Goal: Check status: Check status

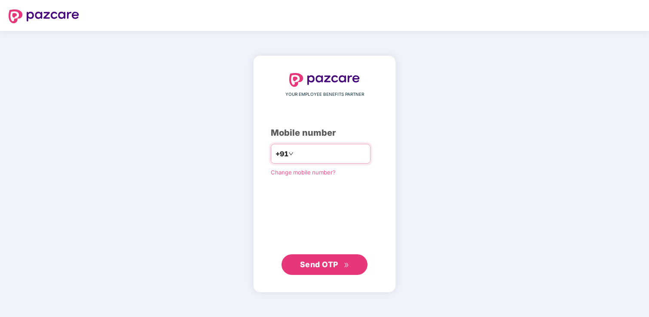
type input "**********"
click at [319, 262] on span "Send OTP" at bounding box center [319, 264] width 38 height 9
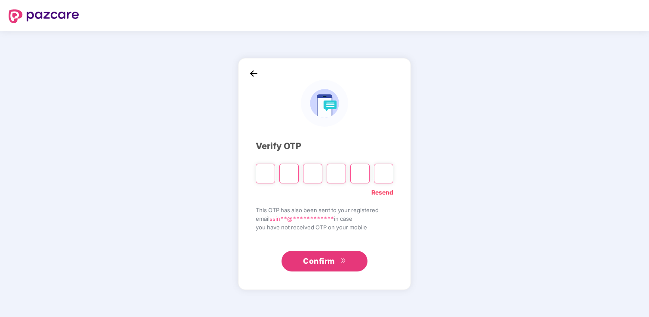
paste input "*"
type input "*"
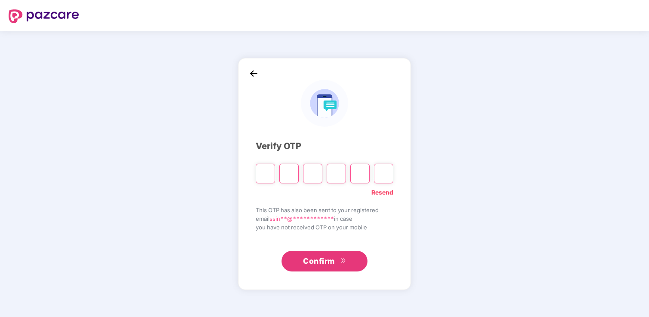
type input "*"
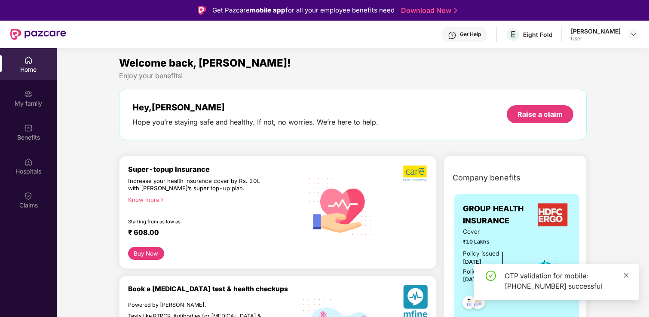
click at [626, 277] on icon "close" at bounding box center [626, 276] width 6 height 6
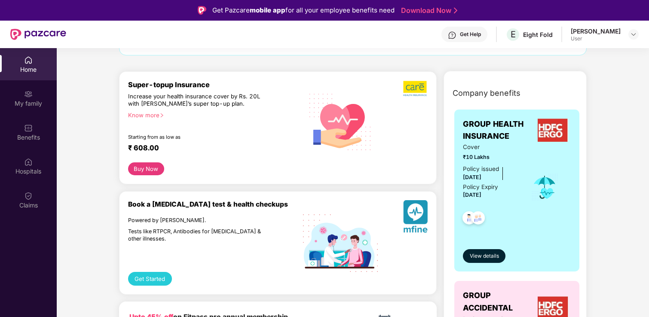
scroll to position [87, 0]
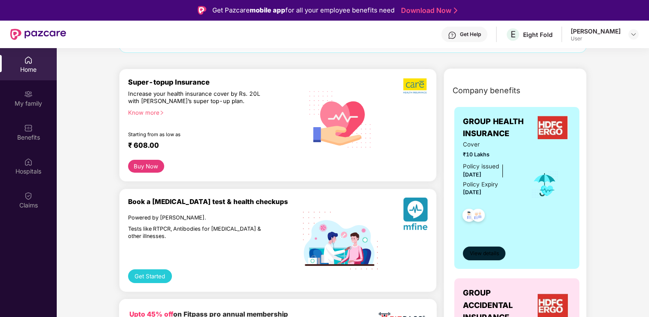
click at [481, 249] on button "View details" at bounding box center [484, 254] width 43 height 14
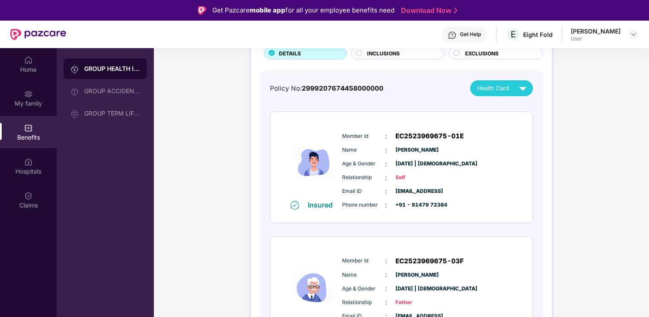
scroll to position [61, 0]
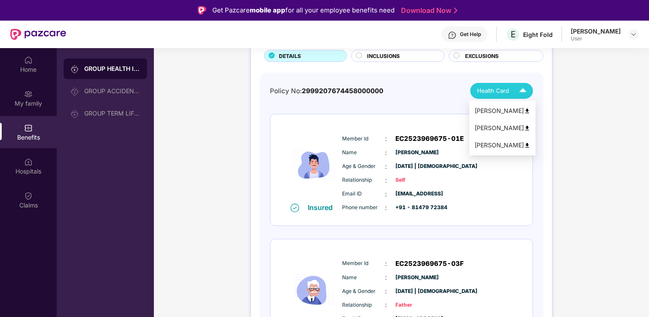
click at [524, 128] on img at bounding box center [527, 128] width 6 height 6
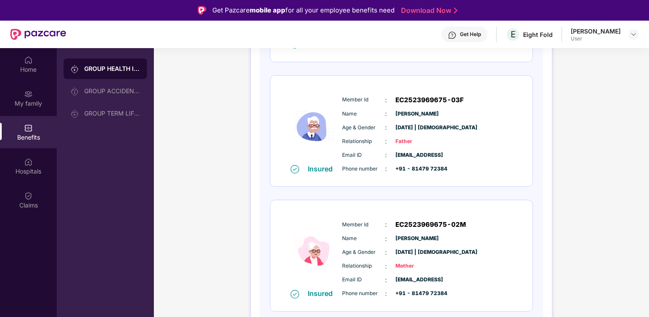
scroll to position [0, 0]
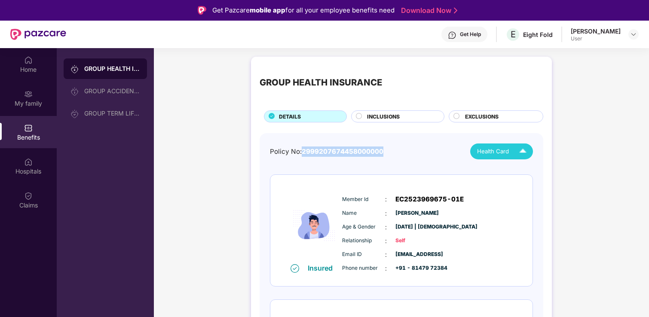
drag, startPoint x: 303, startPoint y: 151, endPoint x: 381, endPoint y: 156, distance: 78.0
click at [381, 156] on div "Policy No: 2999207674458000000" at bounding box center [326, 152] width 113 height 10
drag, startPoint x: 303, startPoint y: 153, endPoint x: 326, endPoint y: 153, distance: 23.6
click at [326, 153] on span "2999207674458000000" at bounding box center [343, 151] width 82 height 8
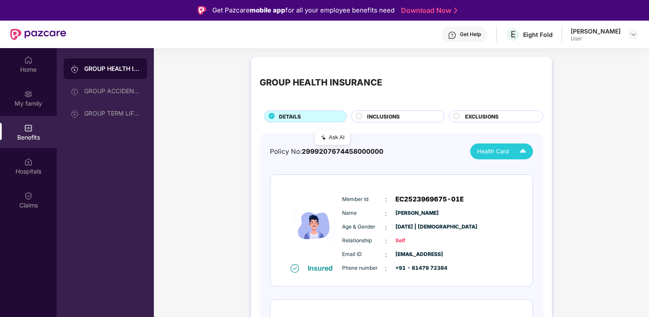
click at [400, 158] on div "Policy No: 2999207674458000000 Health Card" at bounding box center [401, 152] width 263 height 16
drag, startPoint x: 359, startPoint y: 153, endPoint x: 370, endPoint y: 153, distance: 11.6
click at [370, 153] on span "2999207674458000000" at bounding box center [343, 151] width 82 height 8
click at [350, 153] on span "2999207674458000000" at bounding box center [343, 151] width 82 height 8
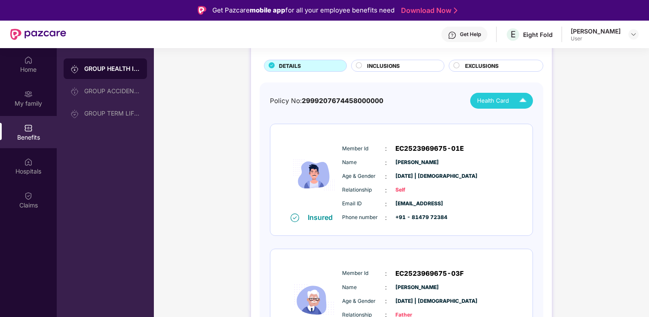
scroll to position [49, 0]
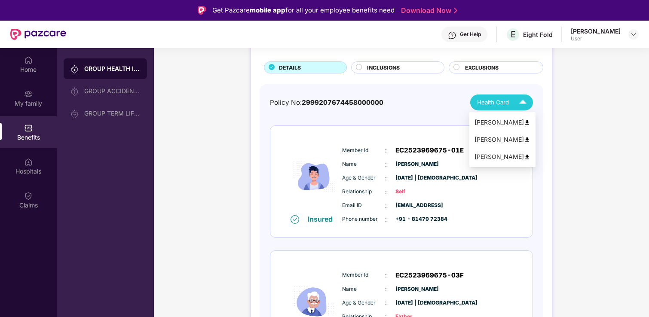
click at [511, 104] on div "Health Card" at bounding box center [503, 102] width 53 height 15
click at [524, 124] on img at bounding box center [527, 123] width 6 height 6
